Goal: Communication & Community: Answer question/provide support

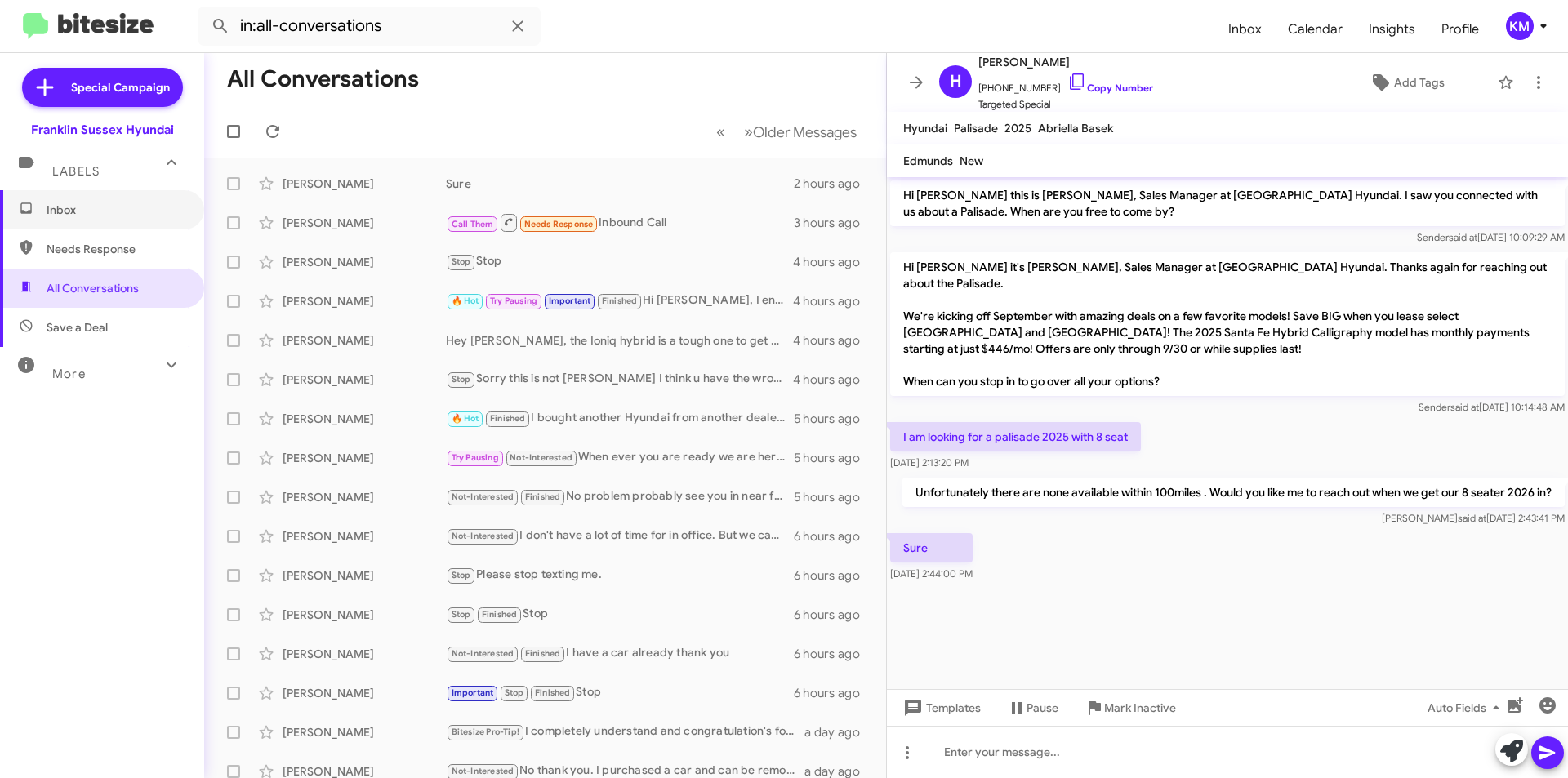
click at [81, 217] on span "Inbox" at bounding box center [116, 210] width 139 height 16
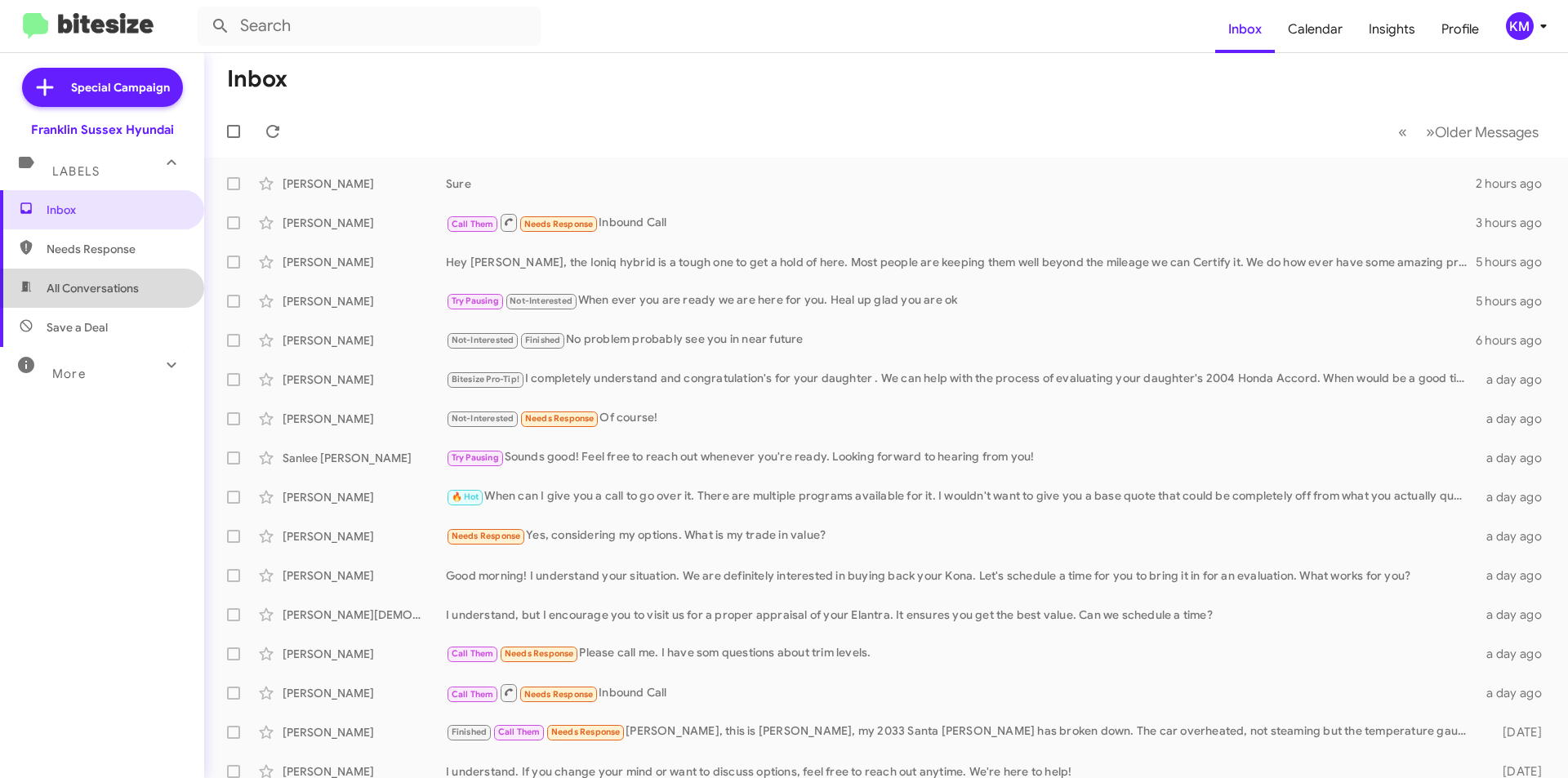
click at [107, 291] on span "All Conversations" at bounding box center [92, 288] width 92 height 16
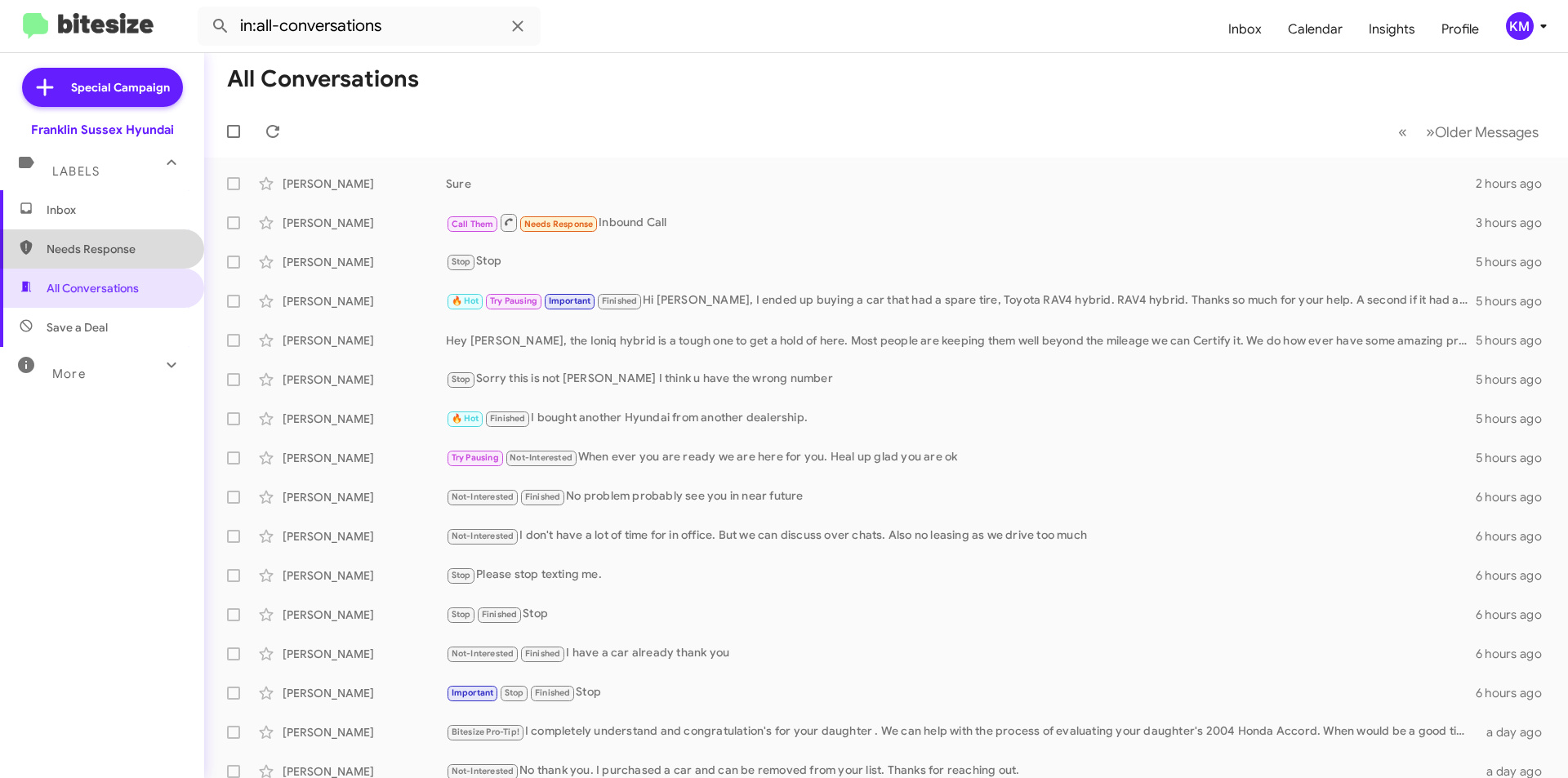
click at [117, 242] on span "Needs Response" at bounding box center [116, 248] width 139 height 16
type input "in:needs-response"
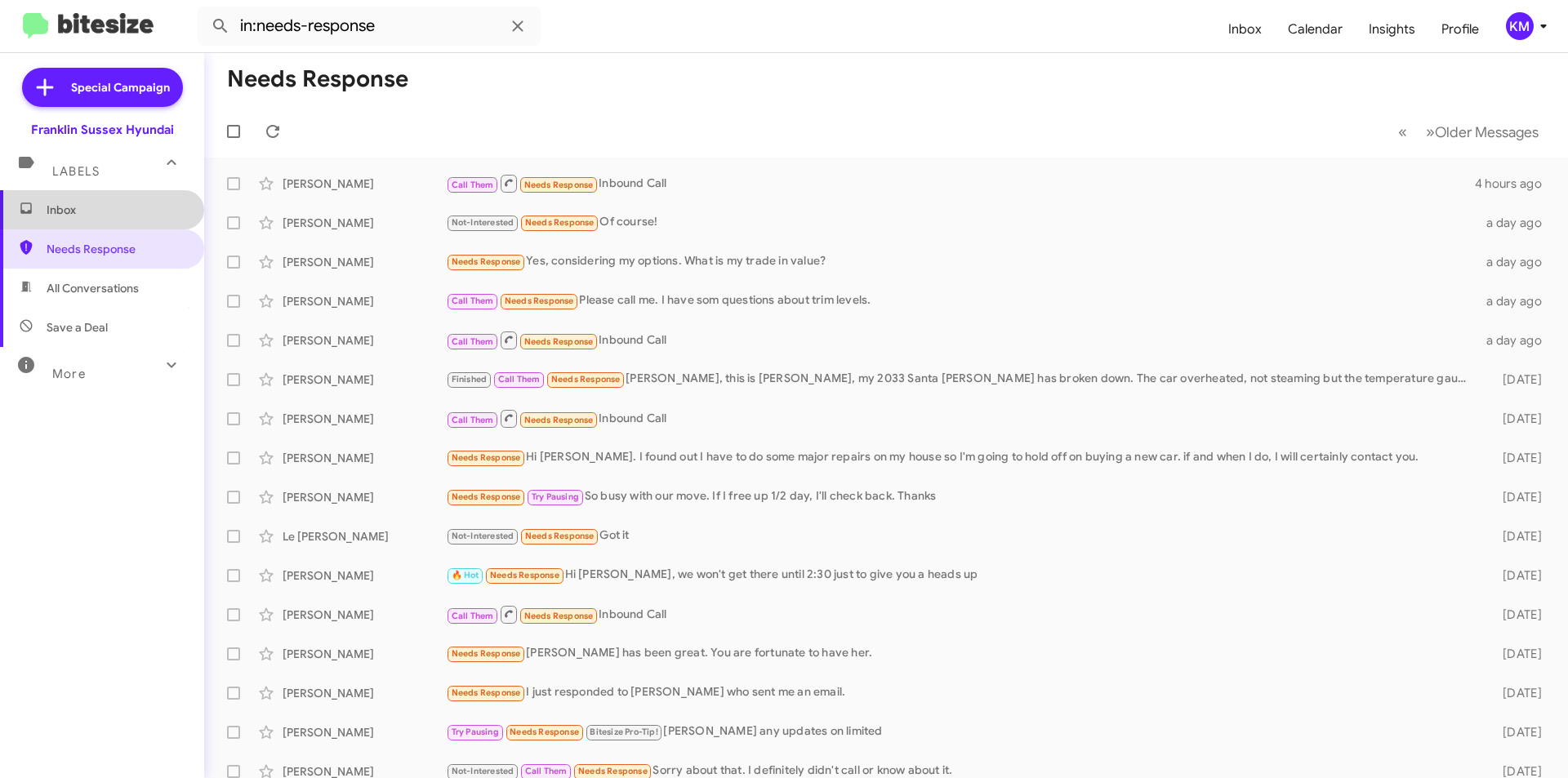
click at [124, 212] on span "Inbox" at bounding box center [116, 210] width 139 height 16
